Goal: Transaction & Acquisition: Purchase product/service

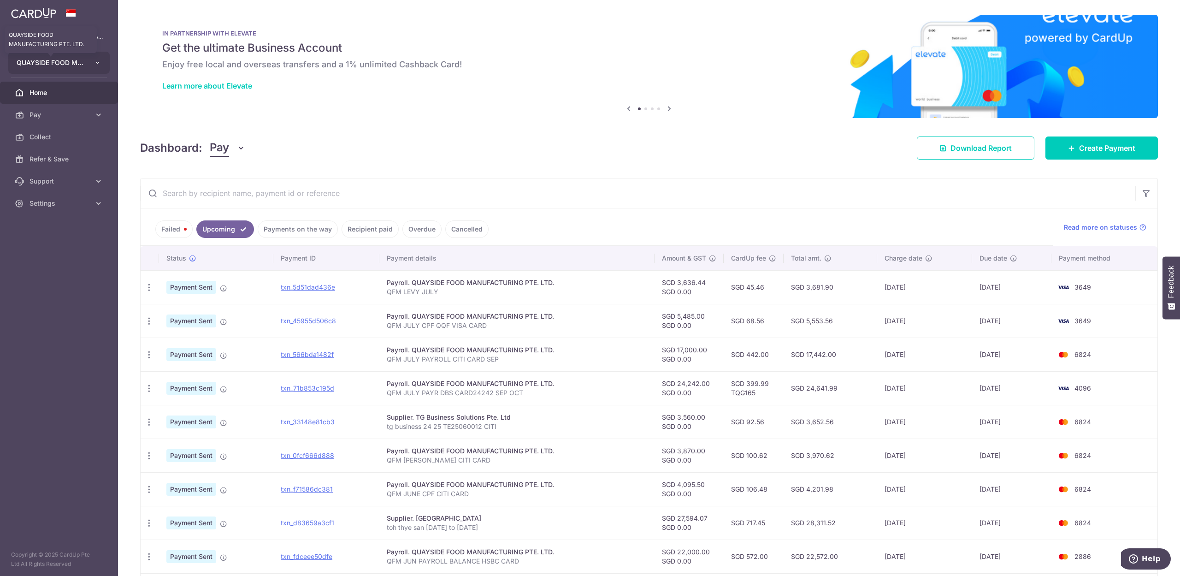
click at [50, 64] on span "QUAYSIDE FOOD MANUFACTURING PTE. LTD." at bounding box center [51, 62] width 68 height 9
click at [59, 147] on link "QUAYSIDE FOOD MANUFACTURING PTE. LTD." at bounding box center [61, 149] width 105 height 17
click at [59, 147] on link "Collect" at bounding box center [59, 137] width 118 height 22
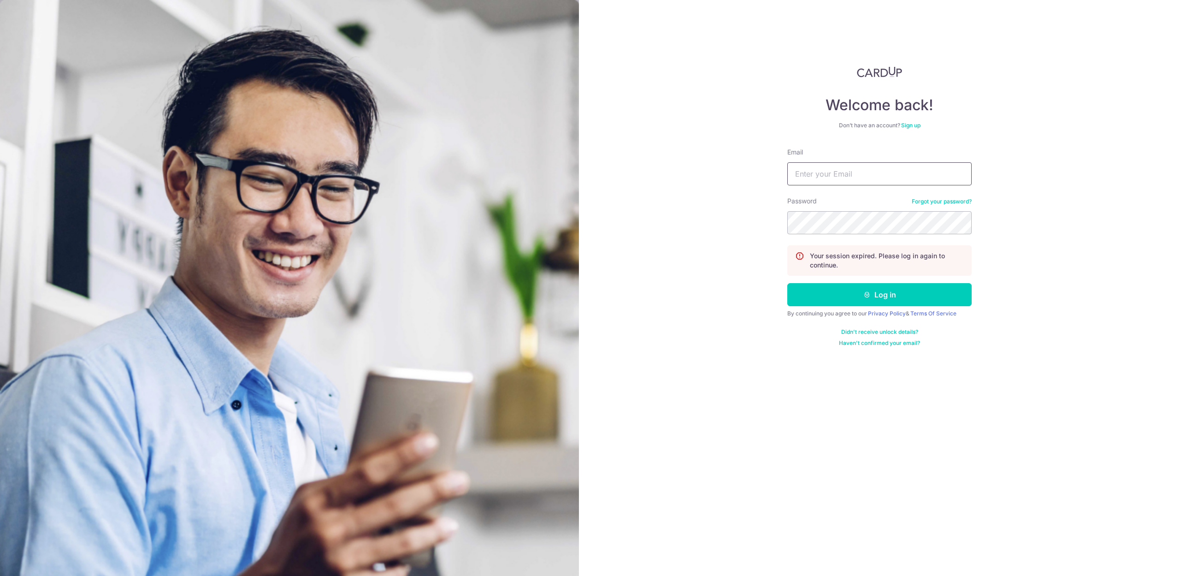
drag, startPoint x: 869, startPoint y: 176, endPoint x: 671, endPoint y: 537, distance: 411.8
click at [869, 176] on input "Email" at bounding box center [879, 173] width 184 height 23
type input "[EMAIL_ADDRESS][DOMAIN_NAME]"
click at [889, 299] on button "Log in" at bounding box center [879, 294] width 184 height 23
click at [880, 178] on input "Email" at bounding box center [879, 173] width 184 height 23
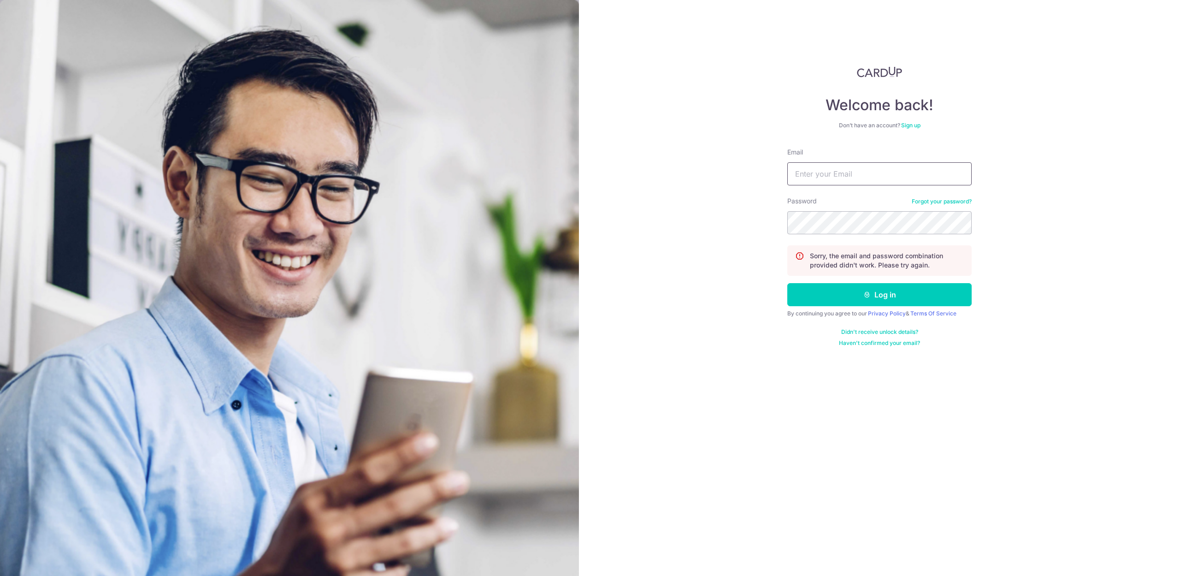
click at [870, 176] on input "Email" at bounding box center [879, 173] width 184 height 23
type input "[EMAIL_ADDRESS][DOMAIN_NAME]"
click at [875, 296] on button "Log in" at bounding box center [879, 294] width 184 height 23
click at [858, 175] on input "Email" at bounding box center [879, 173] width 184 height 23
type input "[EMAIL_ADDRESS][DOMAIN_NAME]"
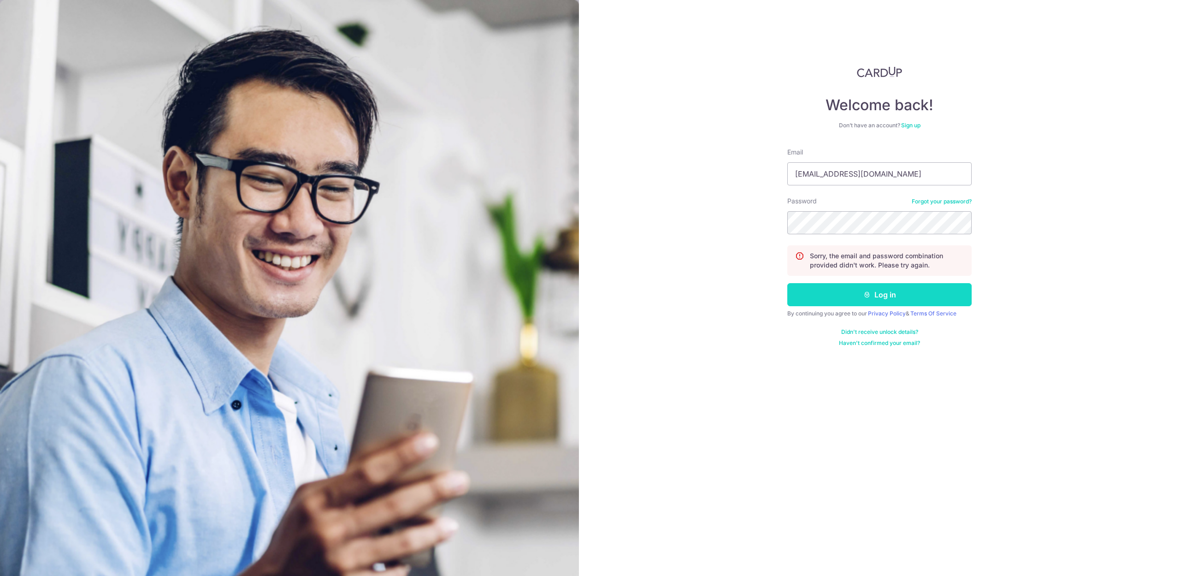
click at [891, 294] on button "Log in" at bounding box center [879, 294] width 184 height 23
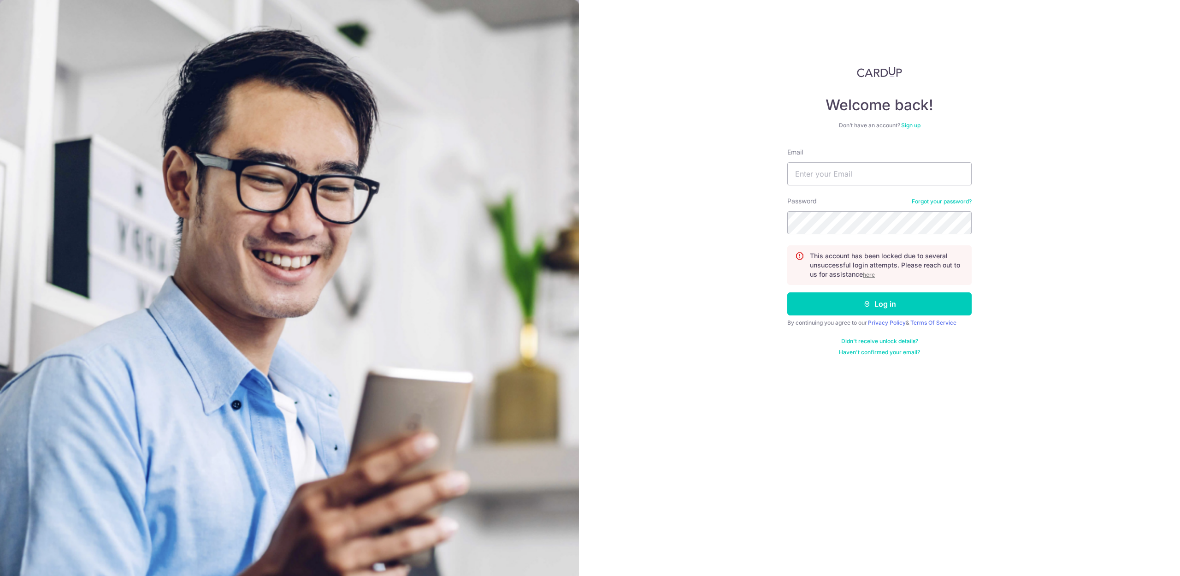
click at [873, 276] on u "here" at bounding box center [869, 274] width 12 height 7
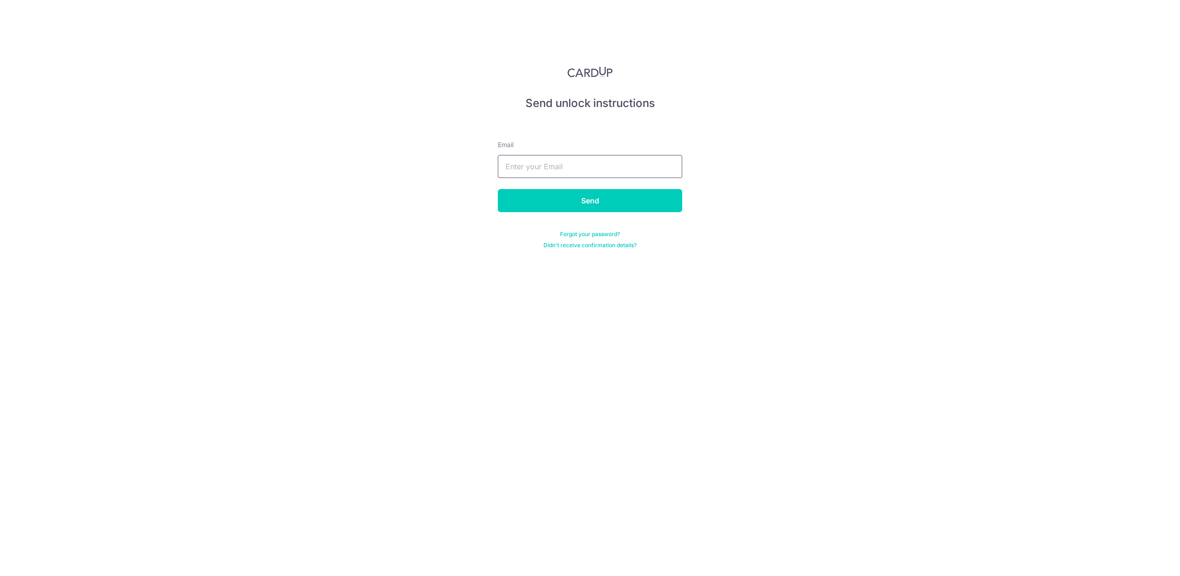
click at [587, 170] on input "text" at bounding box center [590, 166] width 184 height 23
type input "[EMAIL_ADDRESS][DOMAIN_NAME]"
click at [596, 200] on input "Send" at bounding box center [590, 200] width 184 height 23
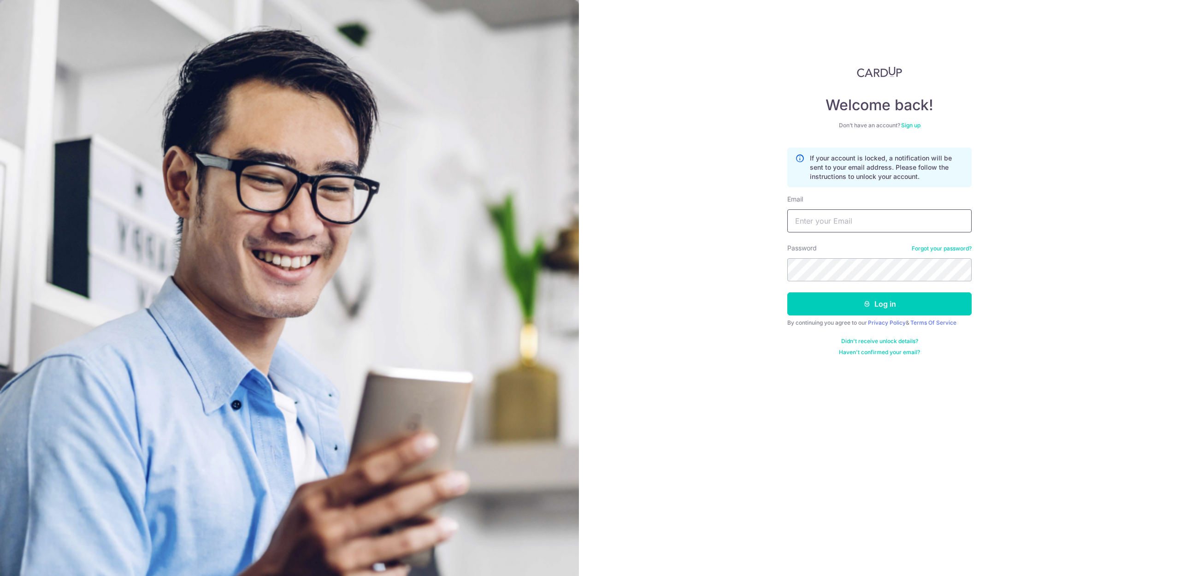
click at [811, 218] on input "Email" at bounding box center [879, 220] width 184 height 23
click at [937, 222] on input "stevenfoocf@thecellardoor.com.sg" at bounding box center [879, 220] width 184 height 23
type input "stevenfoocf@thecellardoor.com.sg"
click at [885, 305] on button "Log in" at bounding box center [879, 303] width 184 height 23
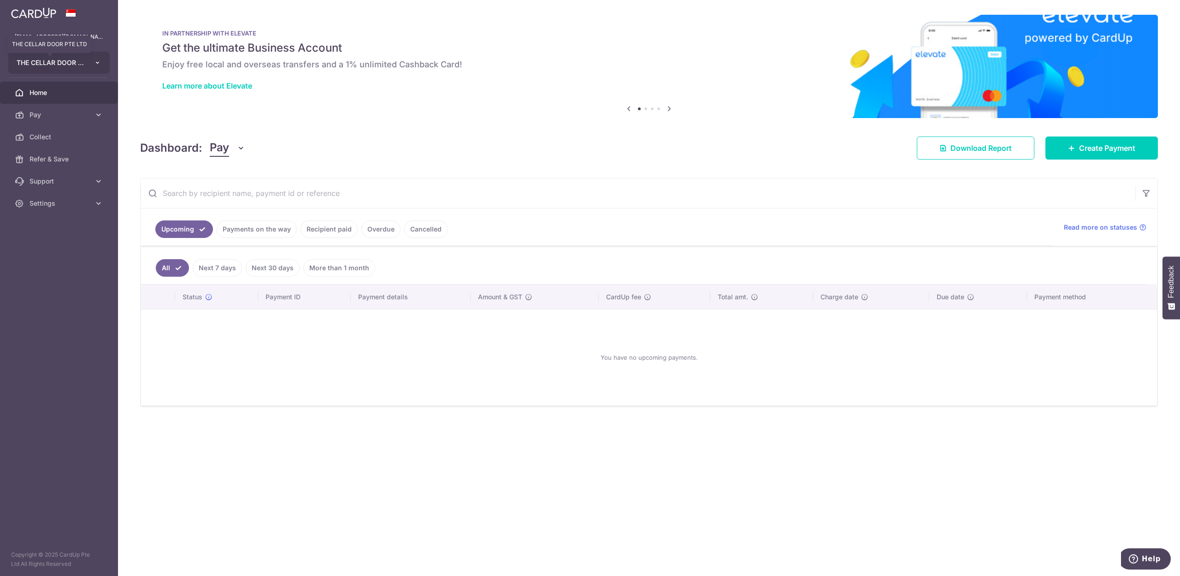
click at [64, 63] on span "THE CELLAR DOOR PTE LTD" at bounding box center [51, 62] width 68 height 9
click at [77, 148] on link "QUAYSIDE FOOD MANUFACTURING PTE. LTD." at bounding box center [61, 149] width 105 height 17
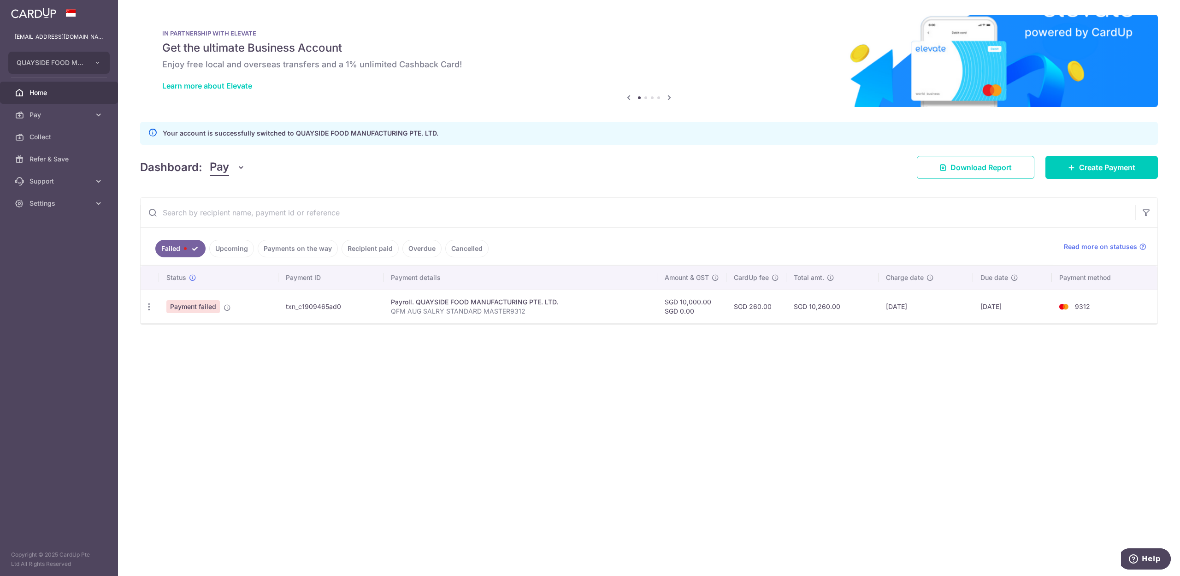
click at [305, 249] on link "Payments on the way" at bounding box center [298, 249] width 80 height 18
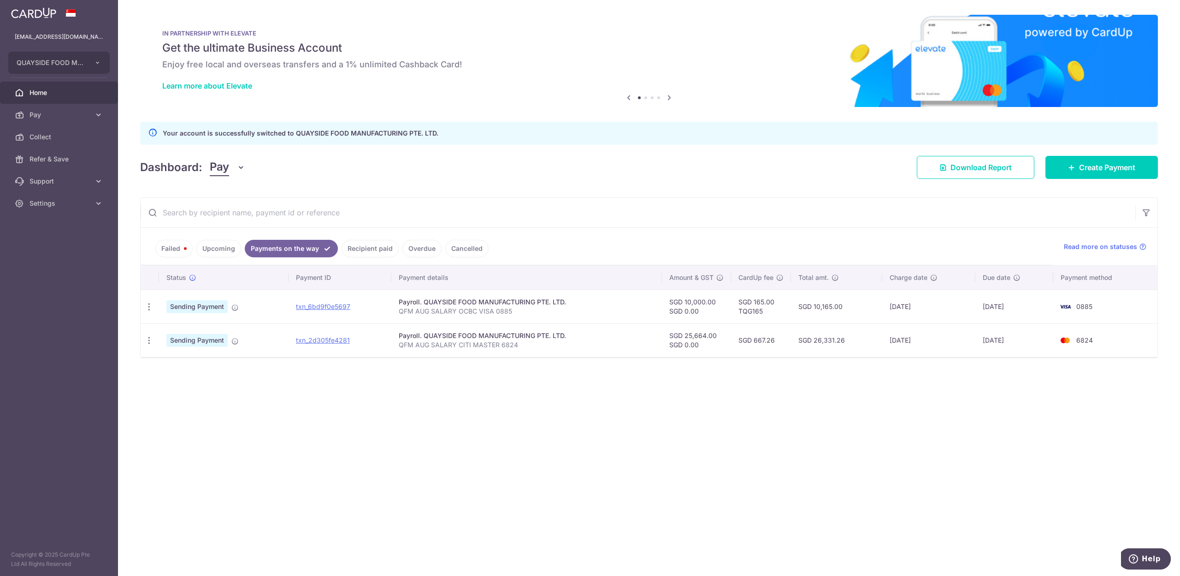
click at [385, 248] on link "Recipient paid" at bounding box center [369, 249] width 57 height 18
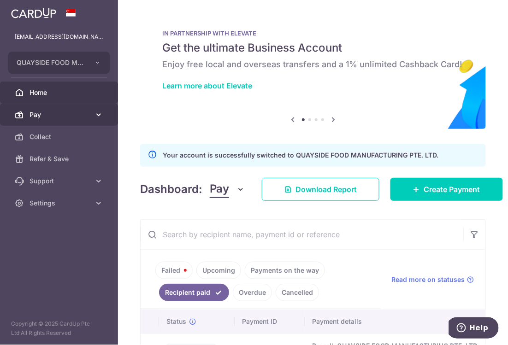
click at [41, 107] on link "Pay" at bounding box center [59, 115] width 118 height 22
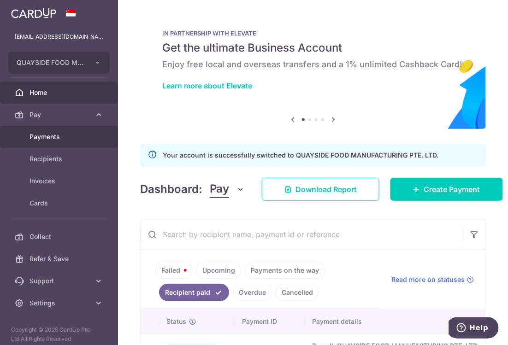
click at [42, 132] on span "Payments" at bounding box center [59, 136] width 61 height 9
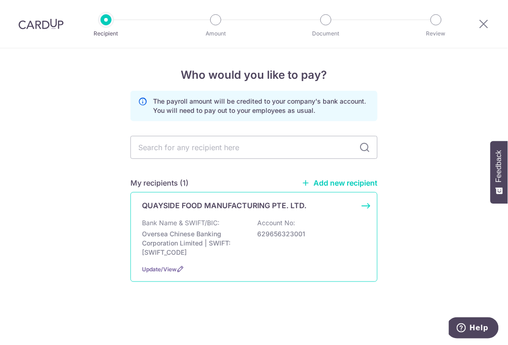
click at [161, 233] on p "Oversea Chinese Banking Corporation Limited | SWIFT: OCBCSGSGXXX" at bounding box center [193, 243] width 103 height 28
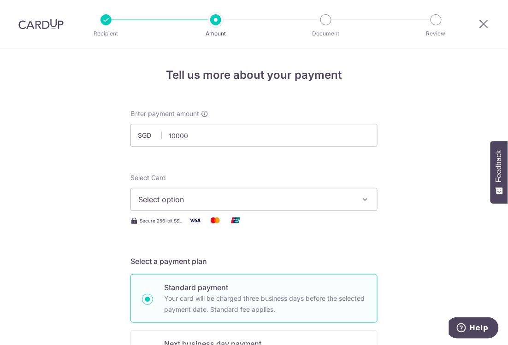
type input "10,000.00"
click at [39, 25] on img at bounding box center [40, 23] width 45 height 11
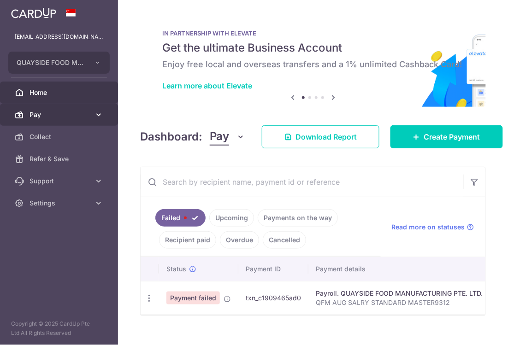
click at [34, 115] on span "Pay" at bounding box center [59, 114] width 61 height 9
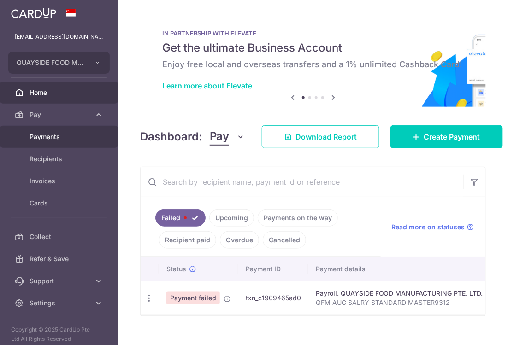
click at [41, 137] on span "Payments" at bounding box center [59, 136] width 61 height 9
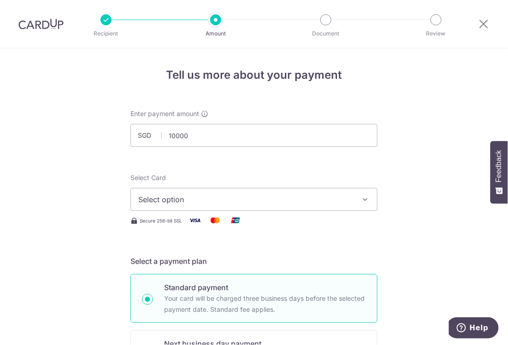
type input "10,000.00"
click at [157, 195] on span "Select option" at bounding box center [245, 199] width 215 height 11
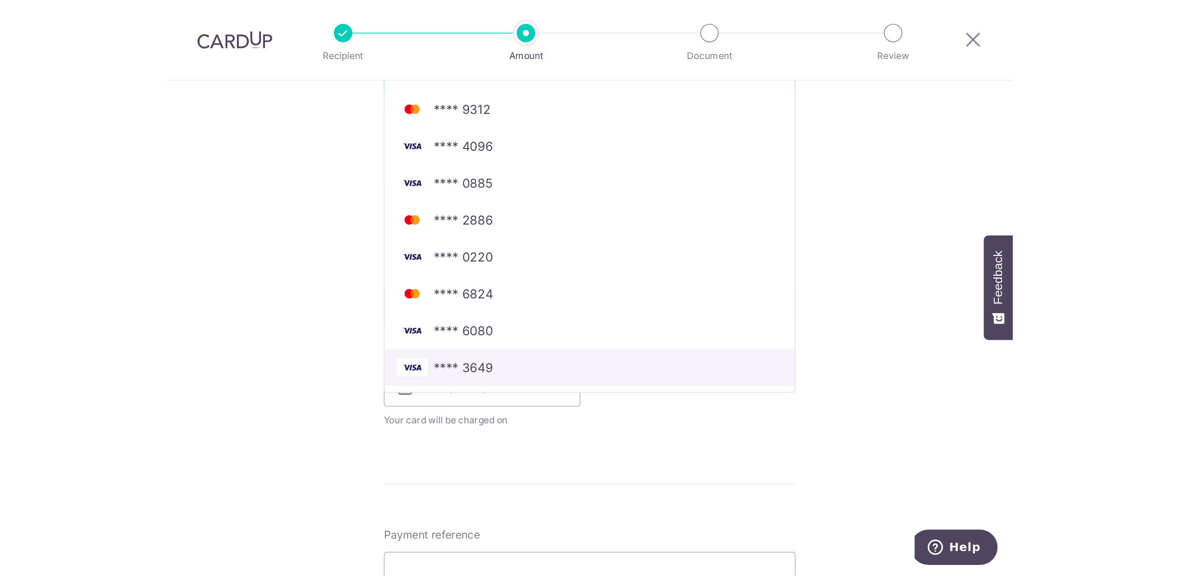
scroll to position [184, 0]
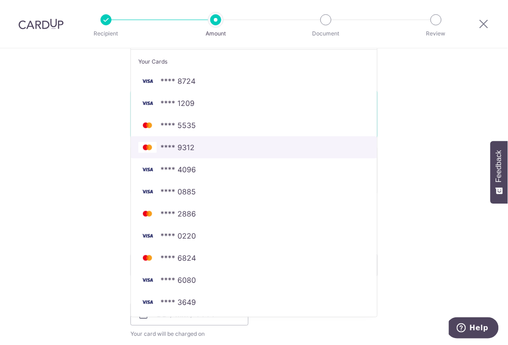
click at [188, 145] on span "**** 9312" at bounding box center [177, 147] width 34 height 11
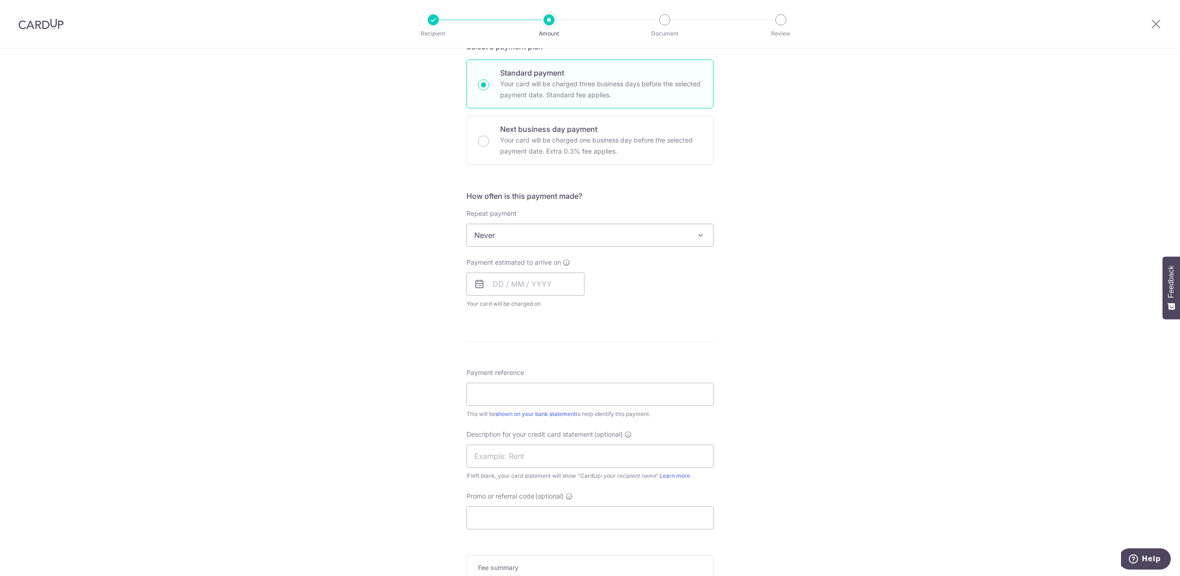
scroll to position [246, 0]
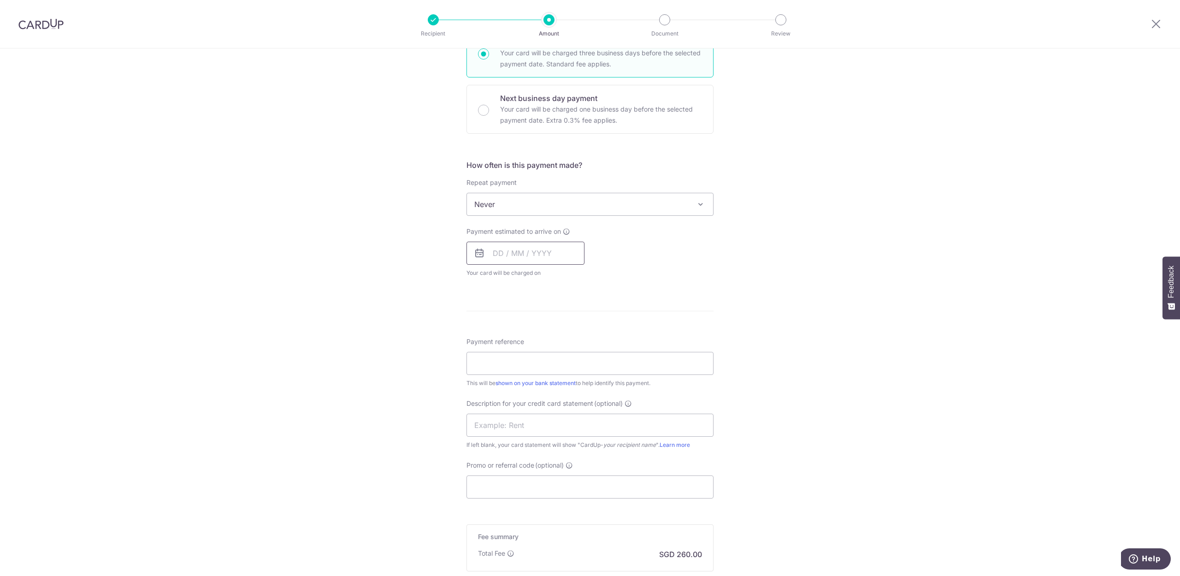
click at [507, 250] on input "text" at bounding box center [525, 252] width 118 height 23
click at [507, 318] on link "4" at bounding box center [559, 318] width 15 height 15
type input "[DATE]"
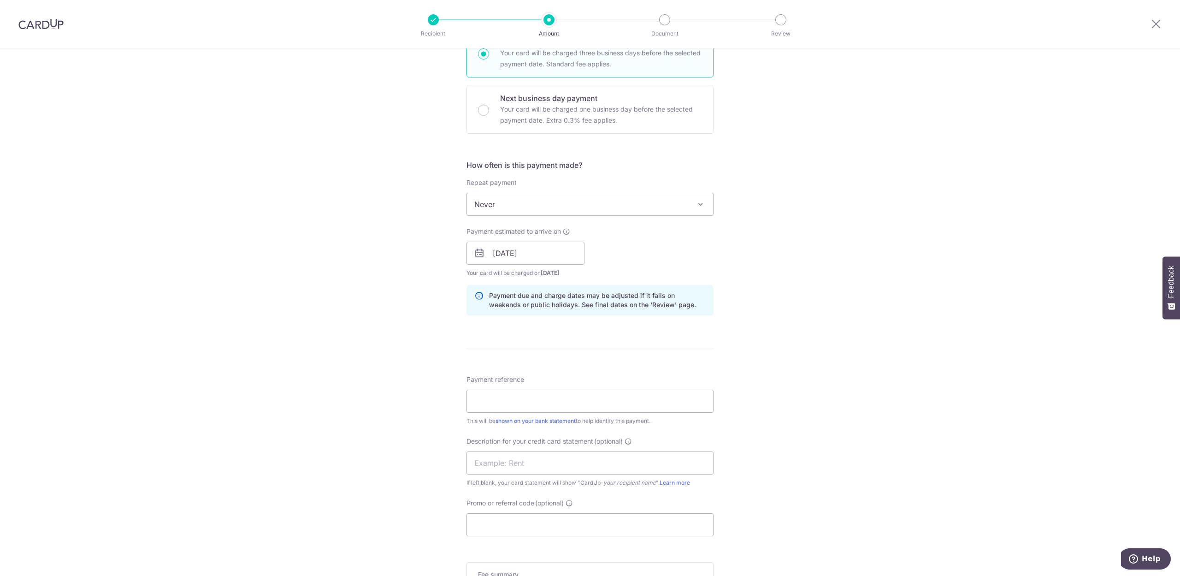
click at [507, 263] on div "Tell us more about your payment Enter payment amount SGD 10,000.00 10000.00 Sel…" at bounding box center [590, 265] width 1180 height 924
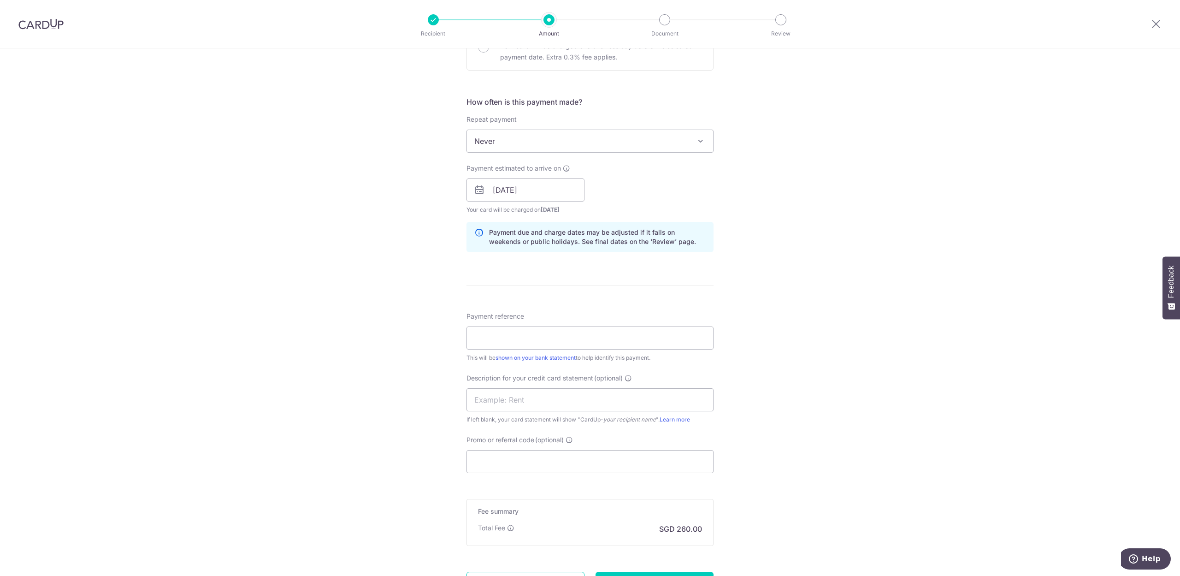
scroll to position [369, 0]
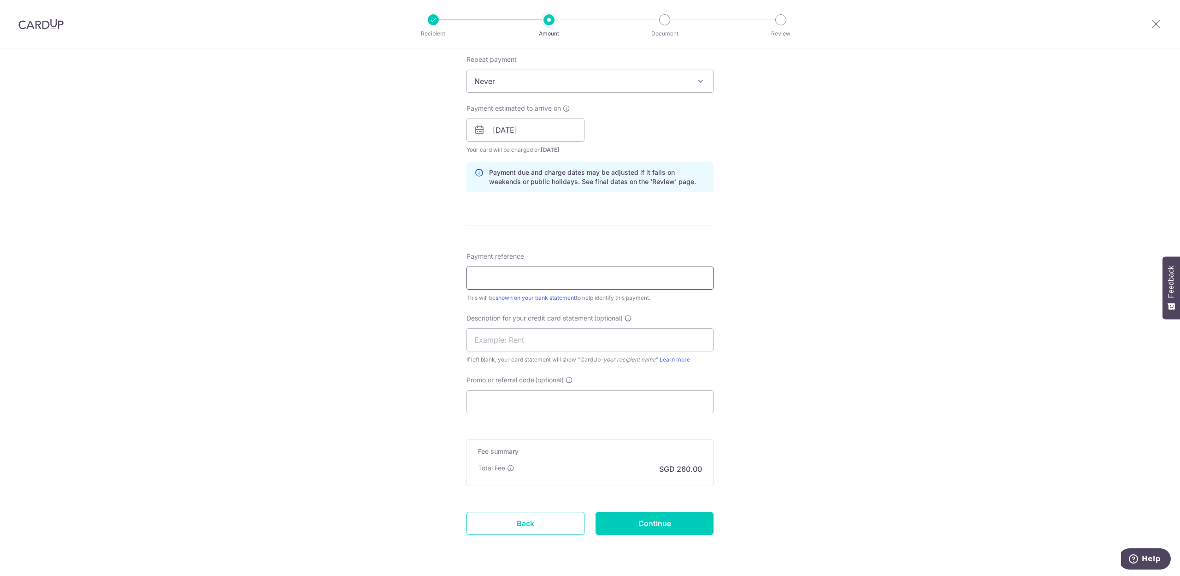
click at [496, 279] on input "Payment reference" at bounding box center [589, 277] width 247 height 23
type input "q"
type input "QFM AUG SALRY STANDARD MASTER9312"
click at [507, 340] on input "text" at bounding box center [589, 339] width 247 height 23
type input "PAYROLL"
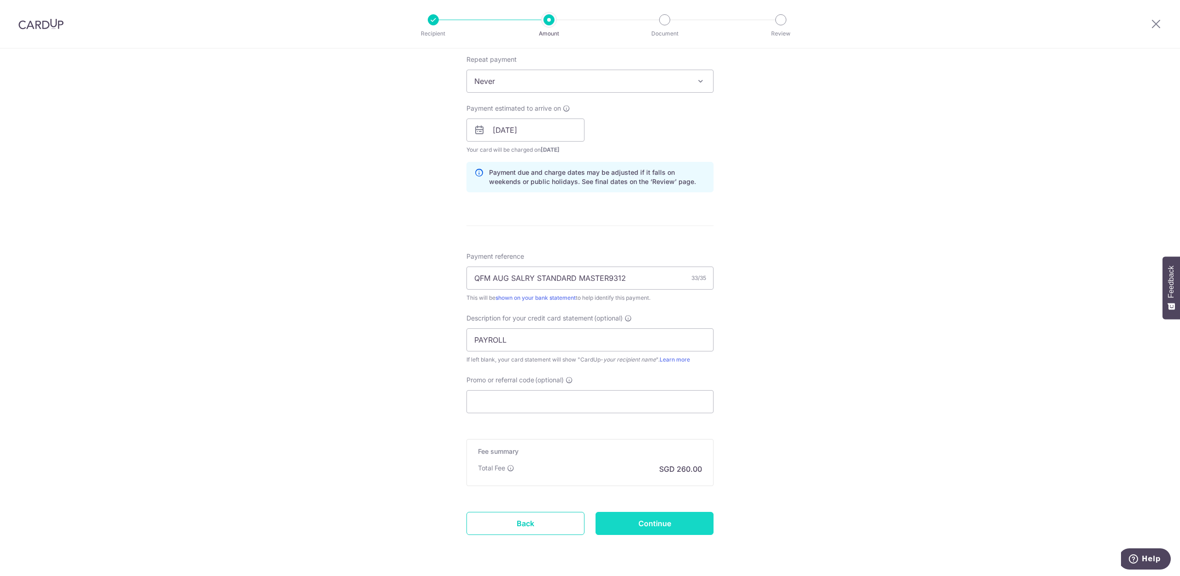
click at [507, 345] on input "Continue" at bounding box center [654, 523] width 118 height 23
type input "Create Schedule"
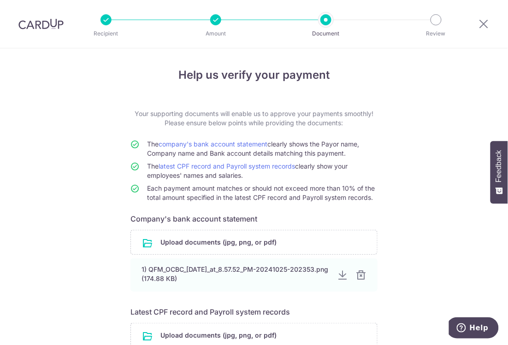
click at [450, 215] on div "Help us verify your payment Your supporting documents will enable us to approve…" at bounding box center [254, 257] width 508 height 418
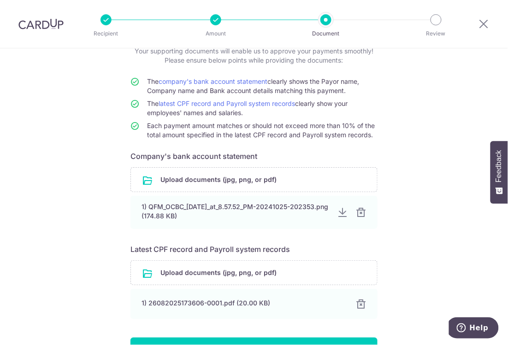
scroll to position [122, 0]
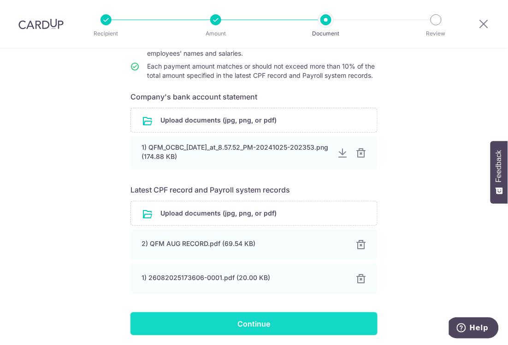
click at [246, 323] on input "Continue" at bounding box center [253, 323] width 247 height 23
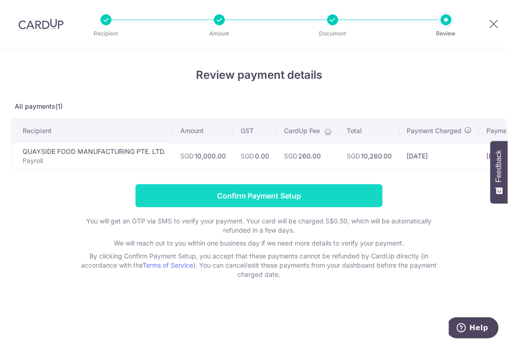
click at [247, 194] on input "Confirm Payment Setup" at bounding box center [258, 195] width 247 height 23
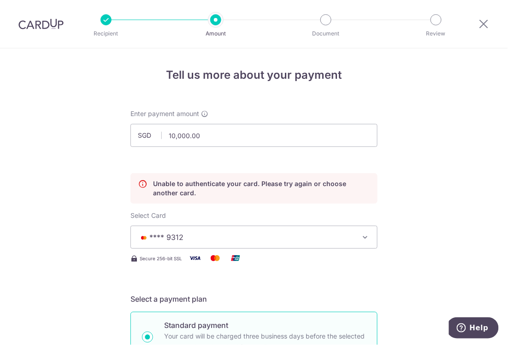
scroll to position [124, 0]
